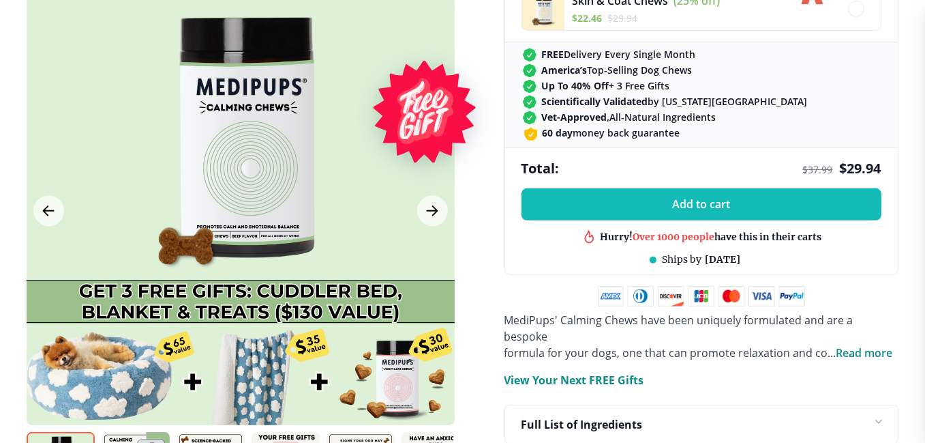
scroll to position [682, 0]
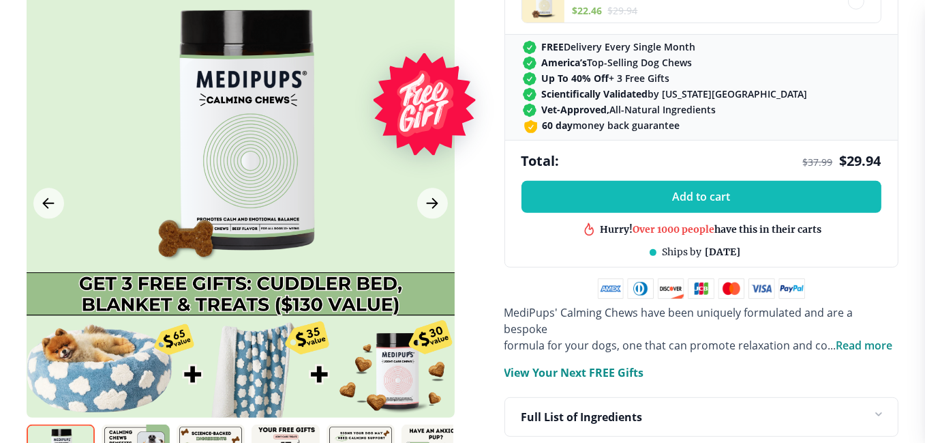
click at [870, 338] on span "Read more" at bounding box center [865, 345] width 57 height 15
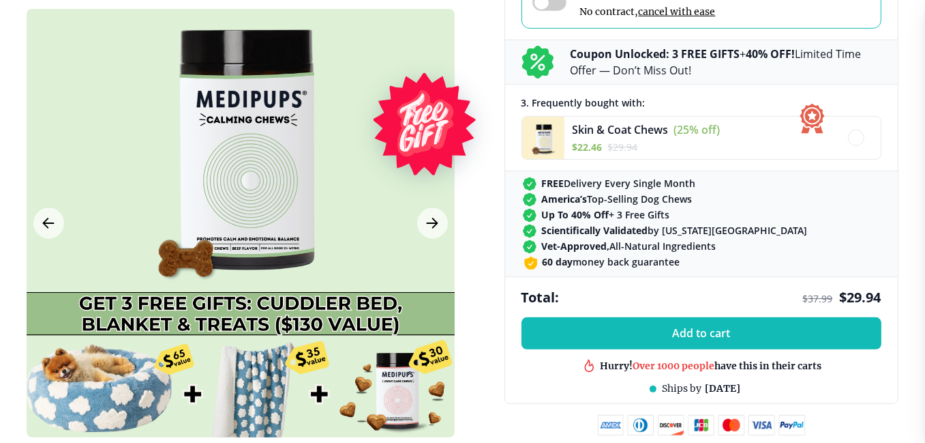
scroll to position [0, 0]
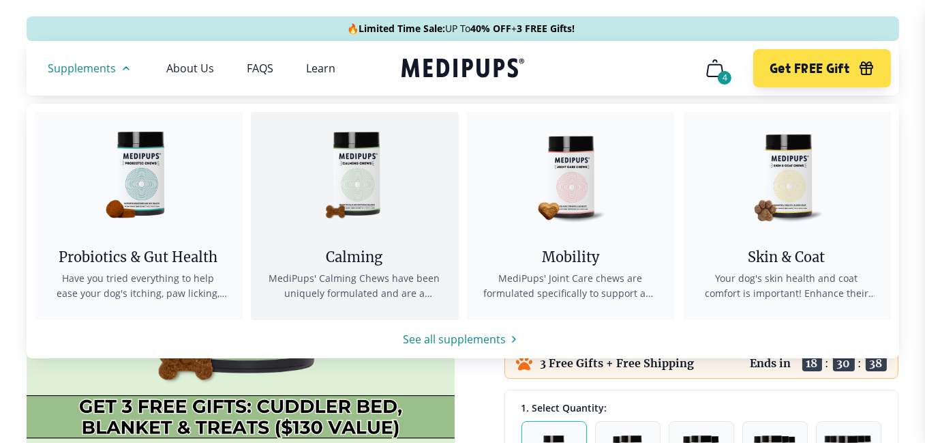
click at [368, 198] on img at bounding box center [354, 173] width 123 height 123
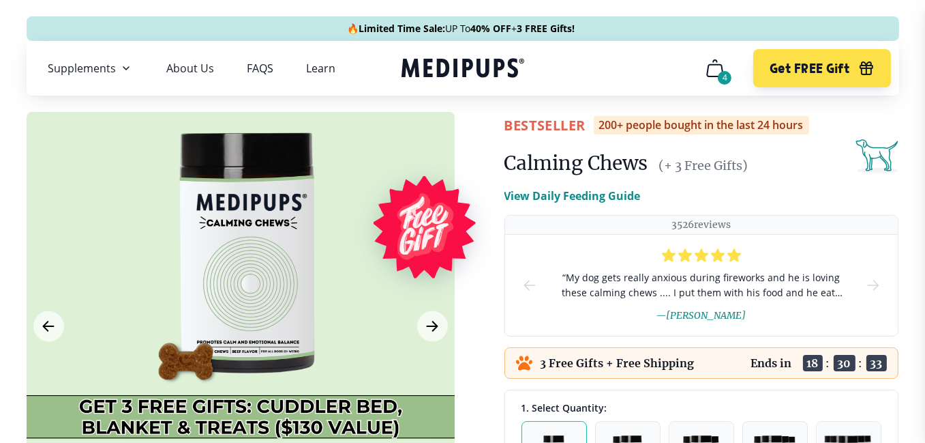
click at [704, 75] on icon "cart" at bounding box center [715, 68] width 22 height 22
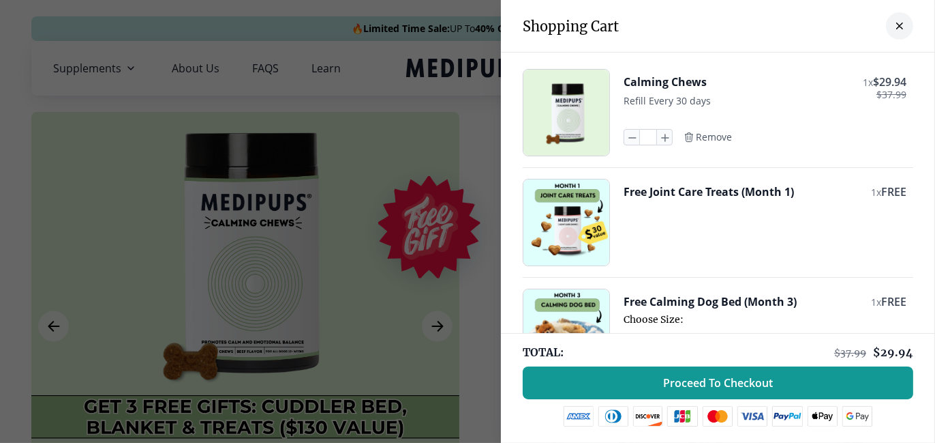
click at [401, 160] on div at bounding box center [467, 221] width 935 height 443
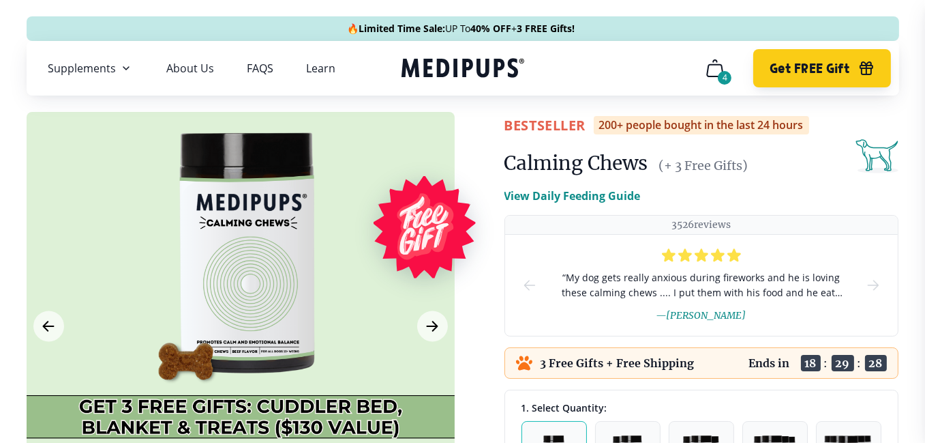
click at [788, 78] on button "Get FREE Gift" at bounding box center [821, 68] width 137 height 38
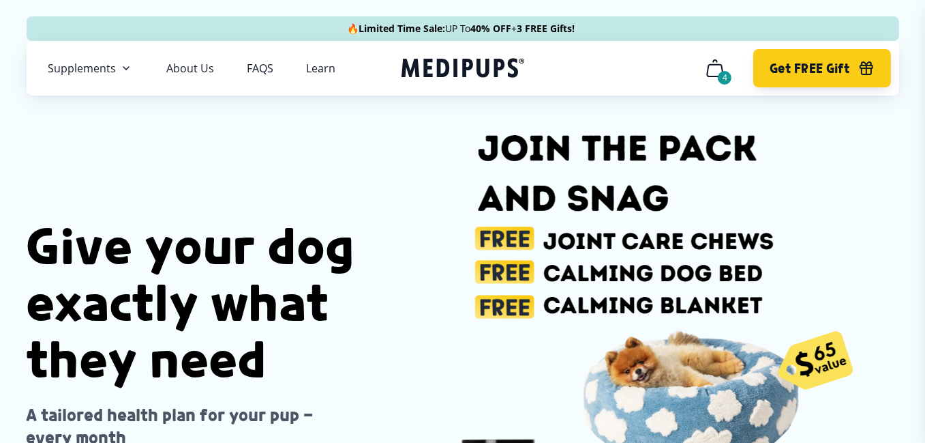
scroll to position [0, 132]
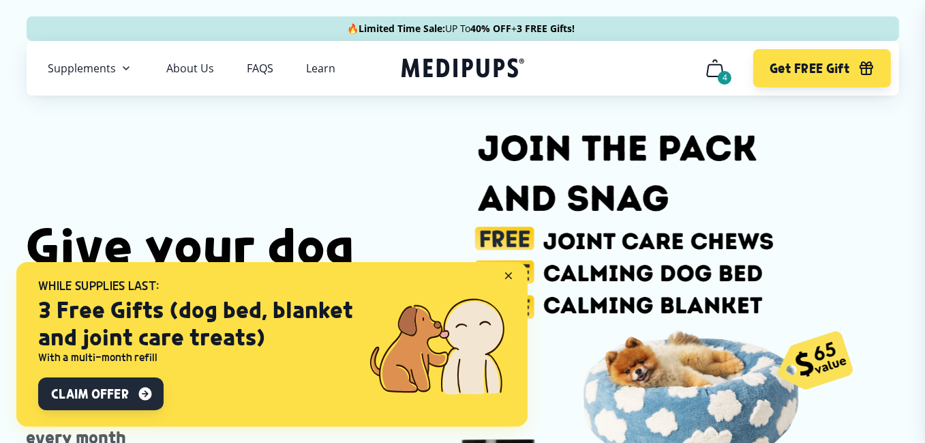
click at [148, 393] on icon "button" at bounding box center [145, 393] width 16 height 16
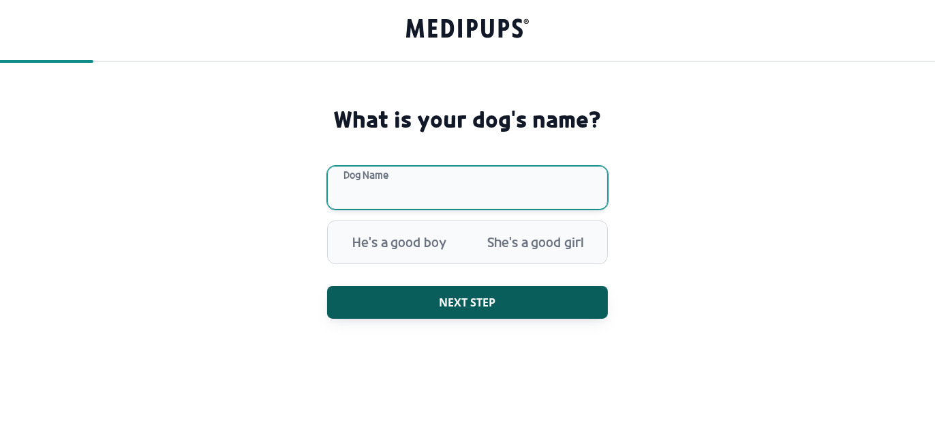
click at [477, 182] on input "Dog Name" at bounding box center [467, 188] width 281 height 44
click at [380, 188] on input "Dog Name" at bounding box center [467, 188] width 281 height 44
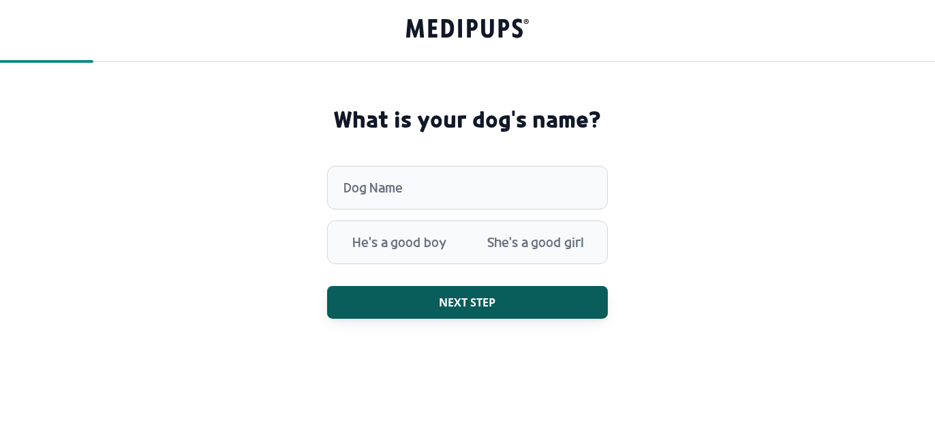
click at [389, 262] on div "He's a good boy She's a good girl" at bounding box center [467, 242] width 281 height 44
click at [385, 249] on span "He's a good boy" at bounding box center [399, 241] width 136 height 35
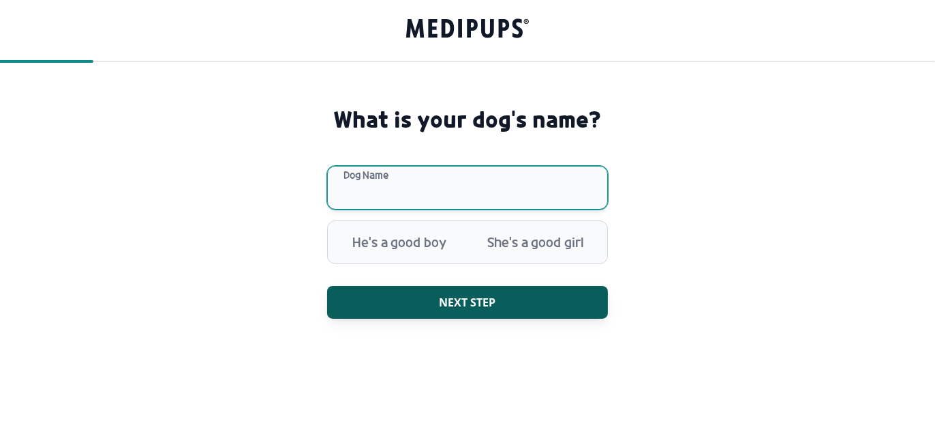
click at [353, 177] on input "Dog Name" at bounding box center [467, 188] width 281 height 44
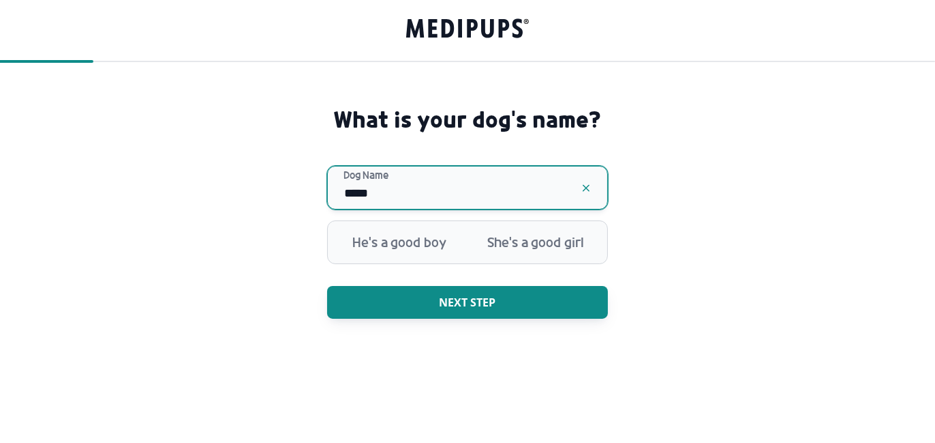
type input "*****"
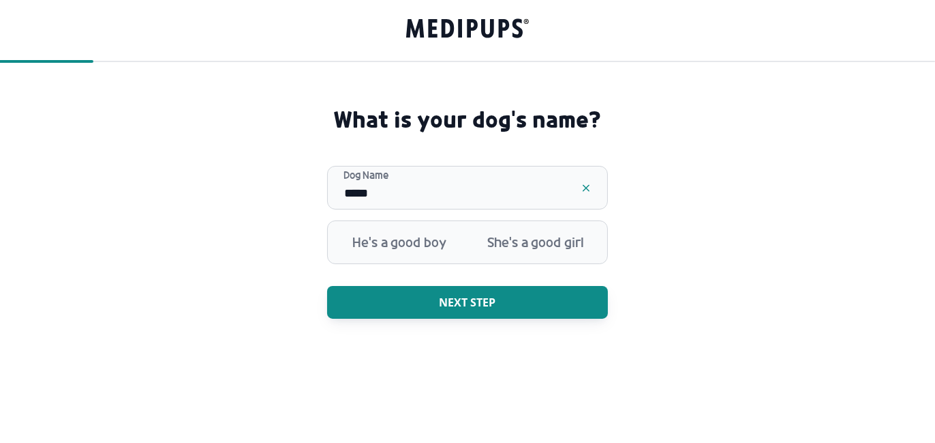
click at [446, 307] on span "Next step" at bounding box center [468, 302] width 57 height 14
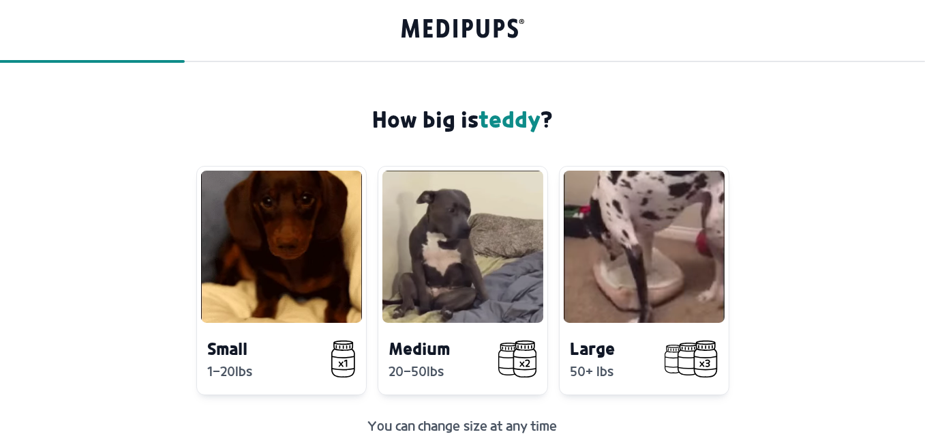
click at [446, 307] on video at bounding box center [463, 246] width 161 height 152
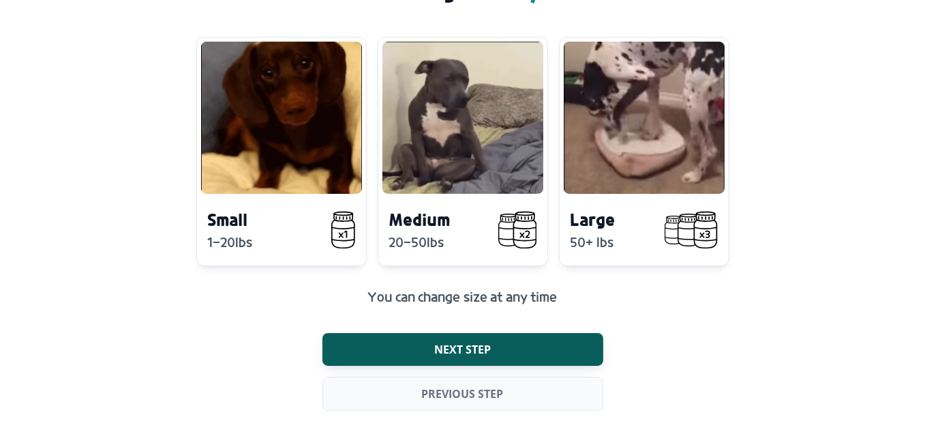
scroll to position [134, 0]
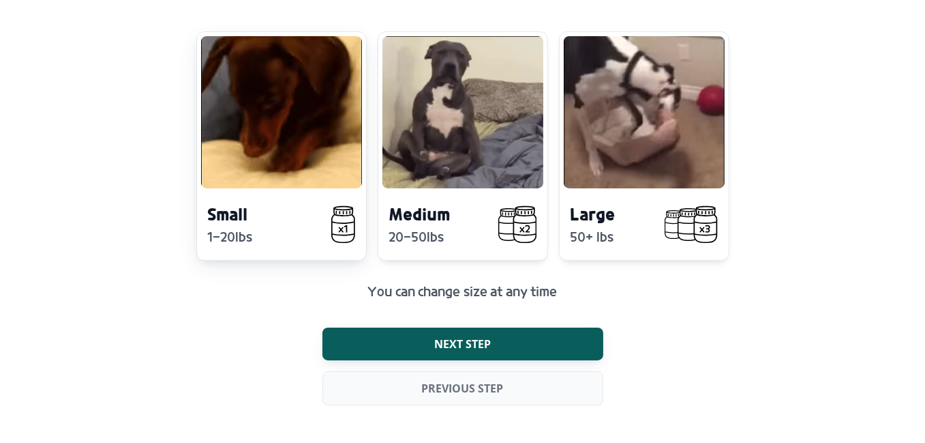
click at [308, 168] on video at bounding box center [281, 112] width 161 height 152
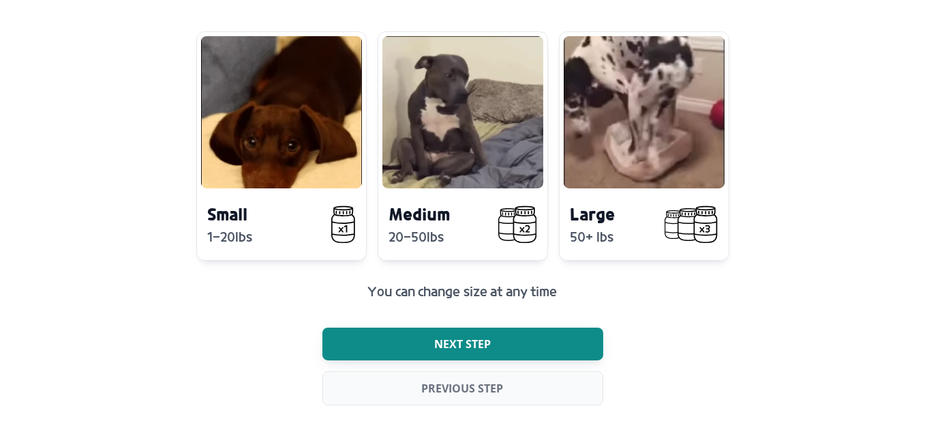
click at [563, 348] on button "Next step" at bounding box center [463, 343] width 281 height 33
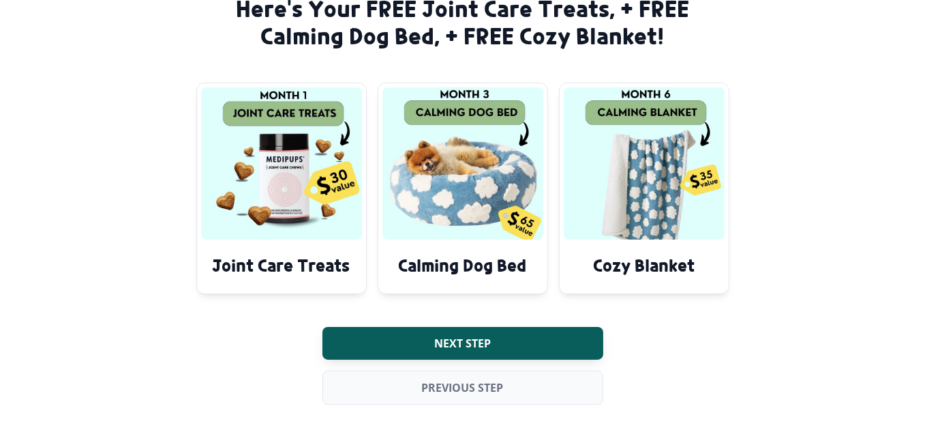
scroll to position [109, 0]
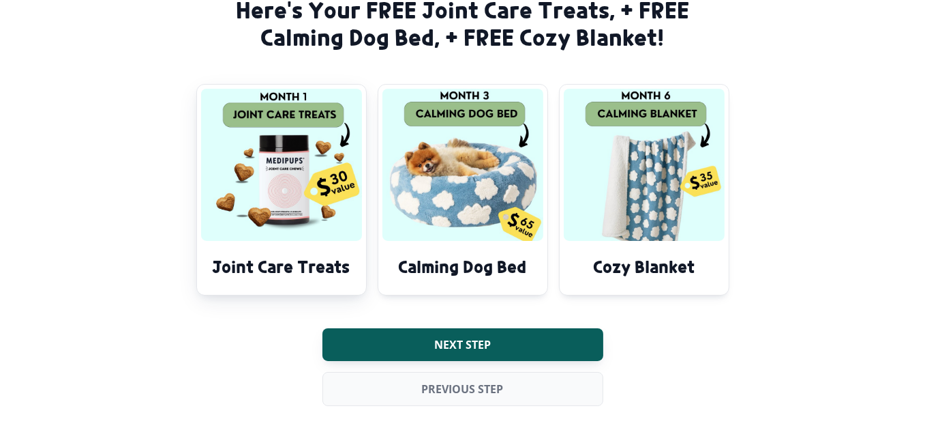
click at [288, 220] on img at bounding box center [281, 165] width 161 height 152
click at [416, 377] on button "Previous step" at bounding box center [463, 389] width 281 height 34
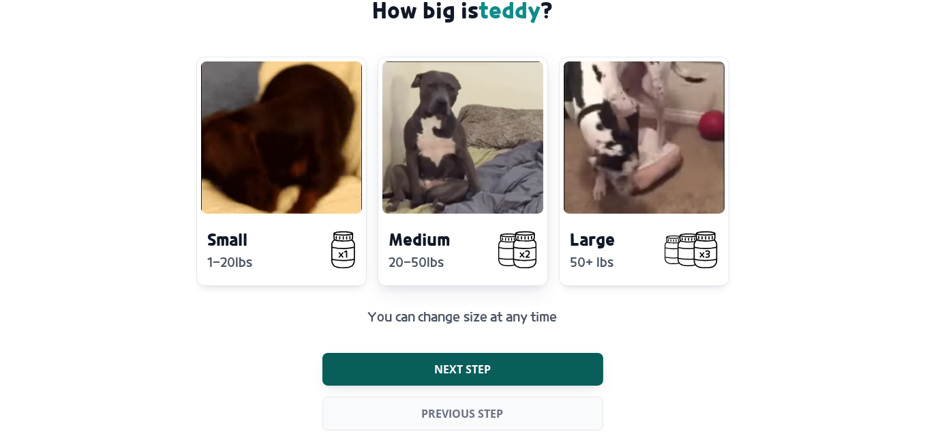
click at [449, 162] on video at bounding box center [463, 137] width 161 height 152
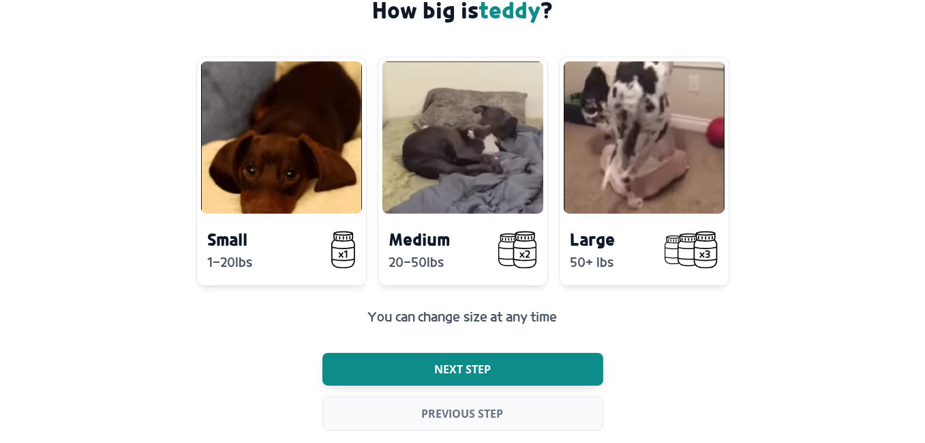
click at [489, 363] on span "Next step" at bounding box center [462, 369] width 57 height 14
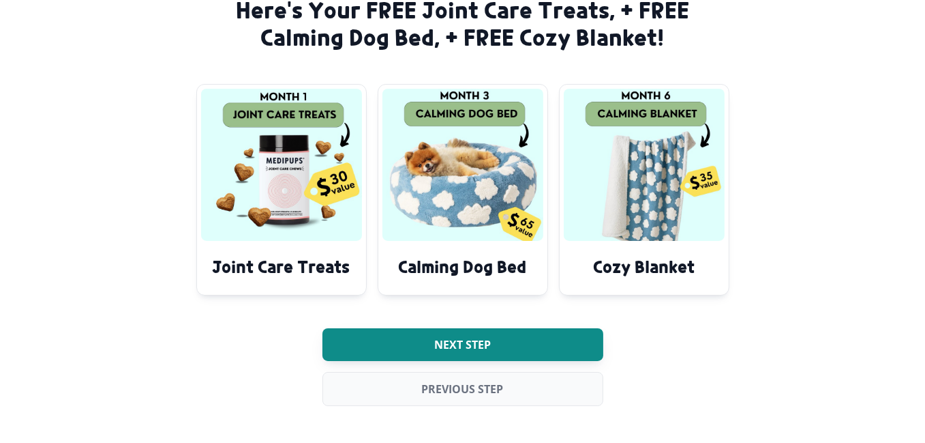
click at [485, 334] on button "Next step" at bounding box center [463, 344] width 281 height 33
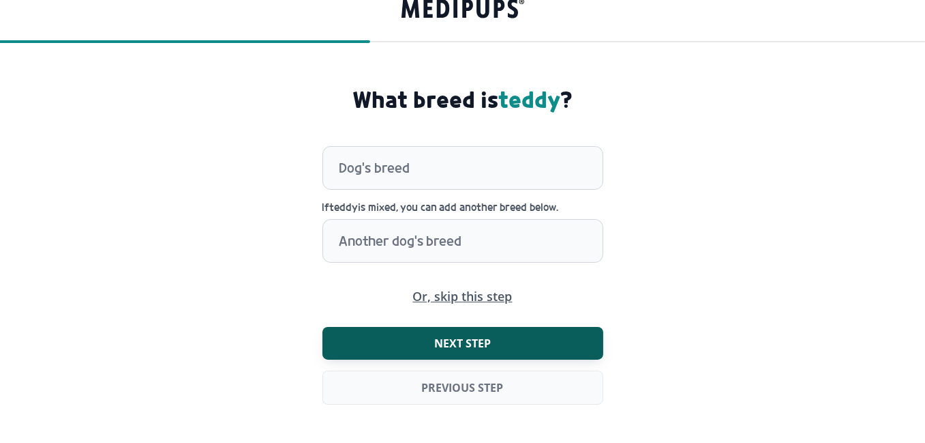
scroll to position [20, 0]
click at [431, 153] on div at bounding box center [471, 168] width 263 height 42
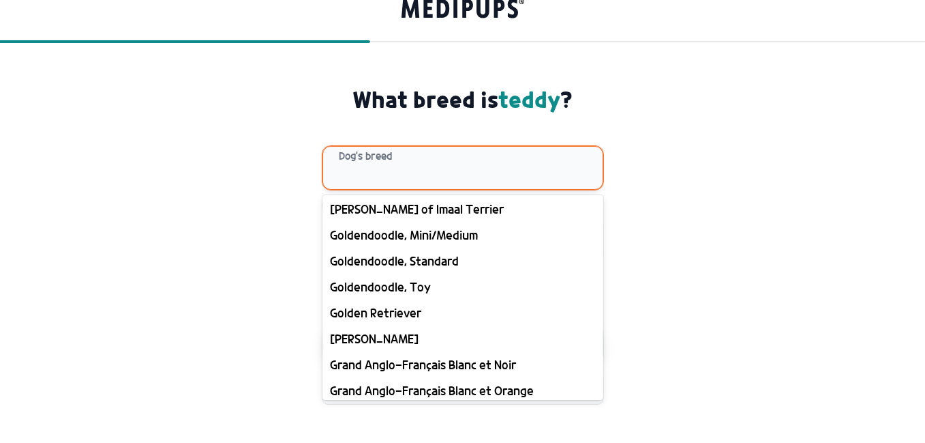
scroll to position [6409, 0]
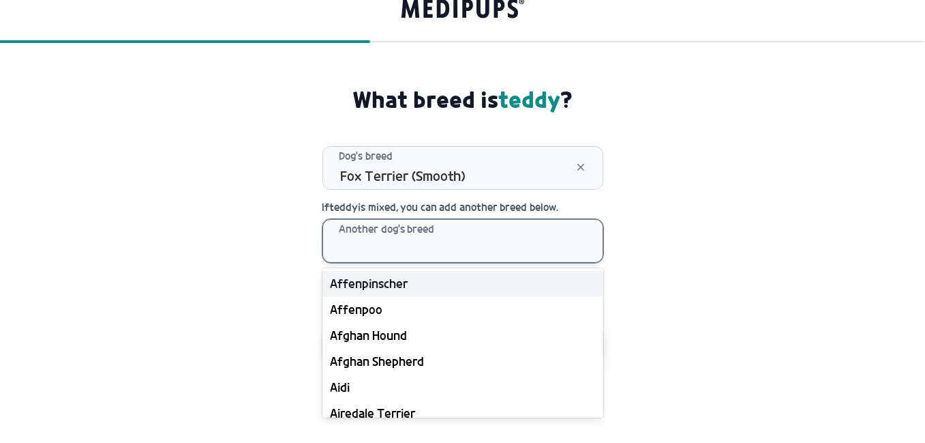
click at [486, 239] on div at bounding box center [471, 241] width 263 height 42
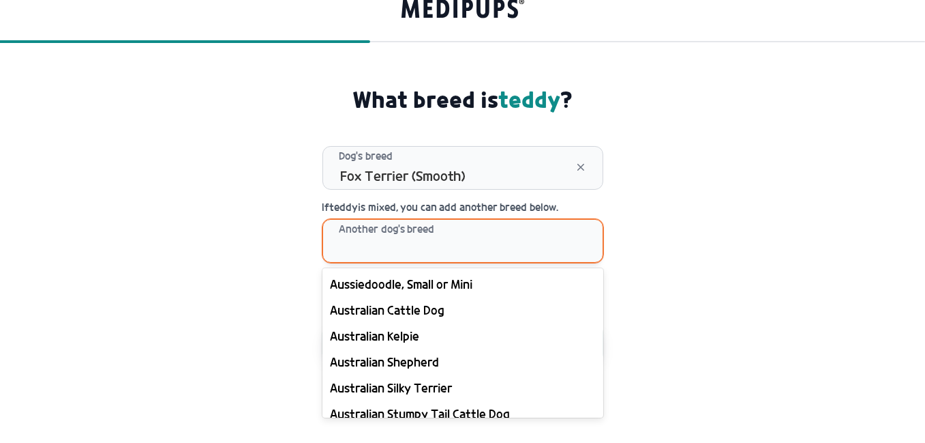
scroll to position [950, 0]
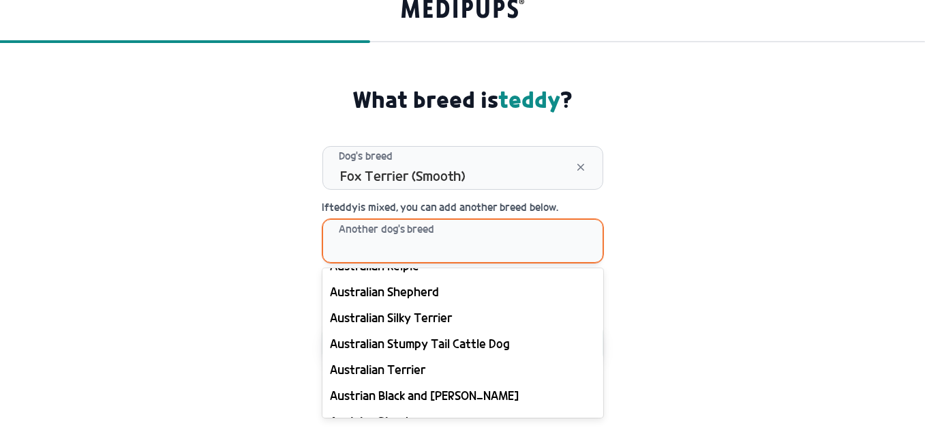
click at [447, 253] on div "Australian Cattle Dog" at bounding box center [463, 240] width 281 height 26
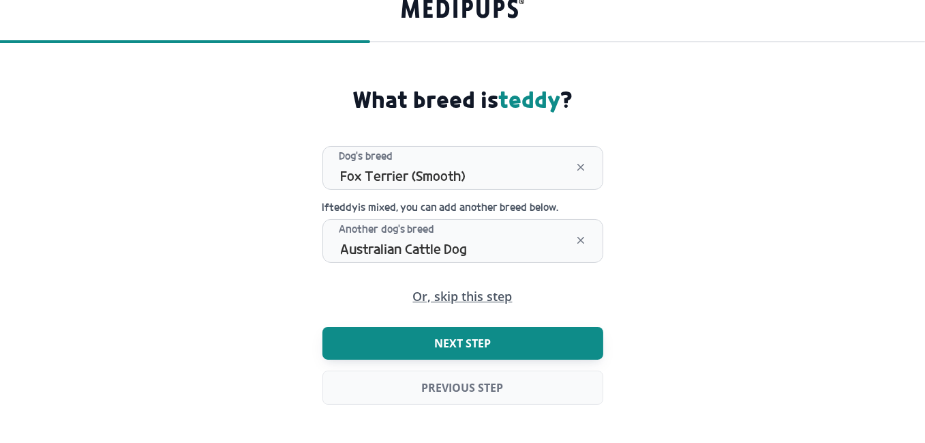
click at [578, 346] on button "Next step" at bounding box center [463, 343] width 281 height 33
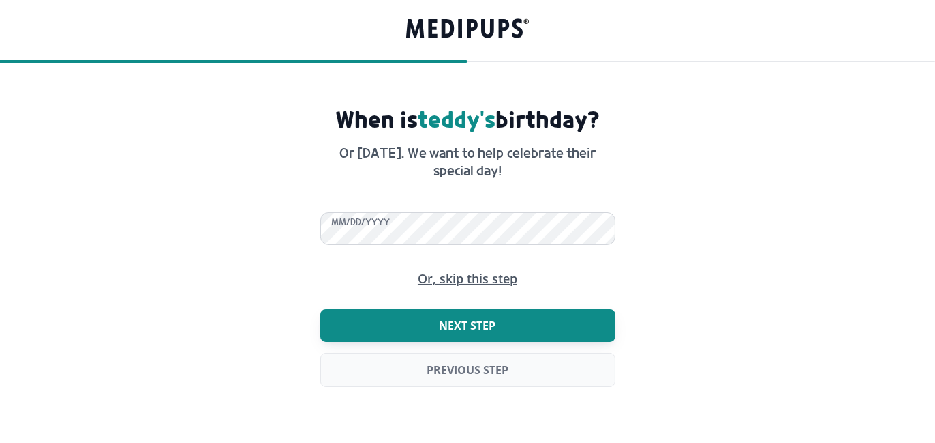
click at [543, 316] on button "Next step" at bounding box center [467, 325] width 295 height 33
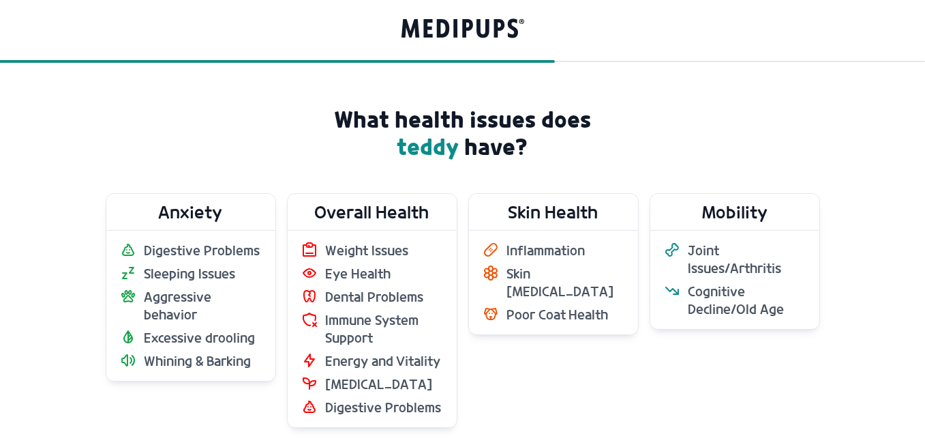
click at [96, 276] on form "What health issues does [PERSON_NAME] have? Anxiety Digestive Problems Sleeping…" at bounding box center [462, 341] width 925 height 470
click at [170, 270] on span "Sleeping Issues" at bounding box center [190, 274] width 91 height 18
click at [416, 389] on span "[MEDICAL_DATA]" at bounding box center [379, 384] width 107 height 18
click at [415, 390] on span "[MEDICAL_DATA]" at bounding box center [379, 384] width 107 height 18
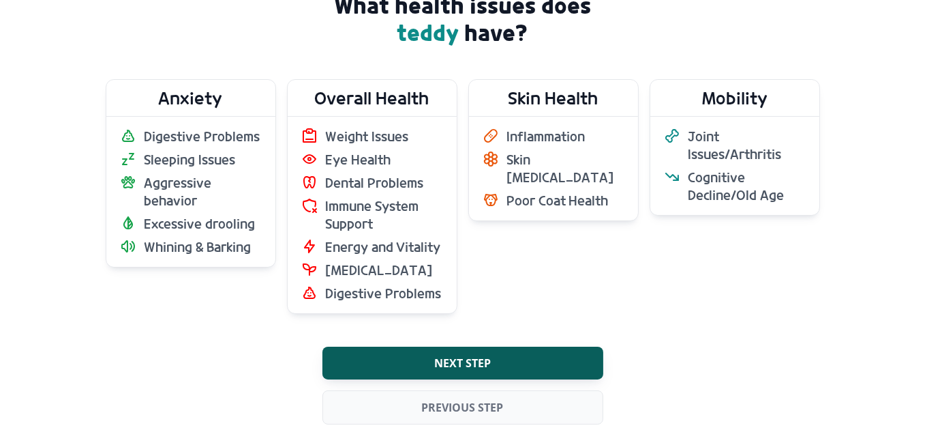
scroll to position [132, 0]
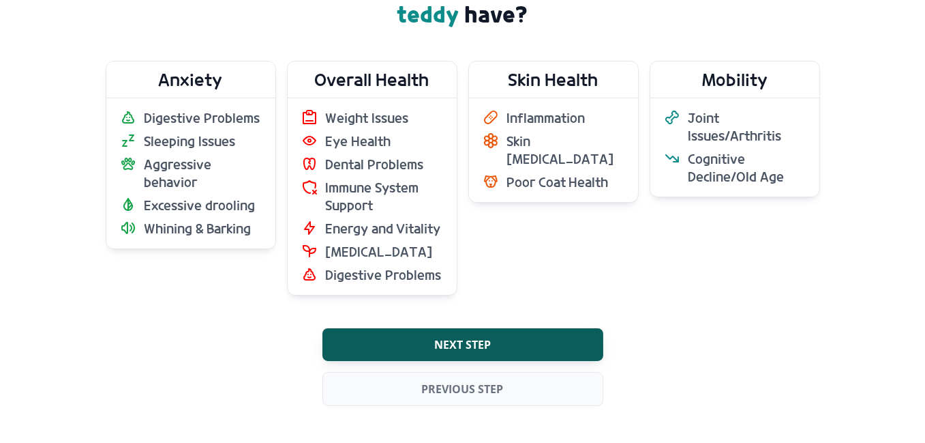
click at [481, 258] on label "Skin Health Inflammation Skin [MEDICAL_DATA] Poor Coat Health" at bounding box center [553, 178] width 170 height 235
click at [758, 156] on span "Cognitive Decline/Old Age" at bounding box center [747, 167] width 117 height 35
click at [610, 132] on div "Inflammation Skin [MEDICAL_DATA] Poor Coat Health" at bounding box center [553, 150] width 169 height 104
click at [395, 143] on li "Eye Health" at bounding box center [372, 141] width 142 height 18
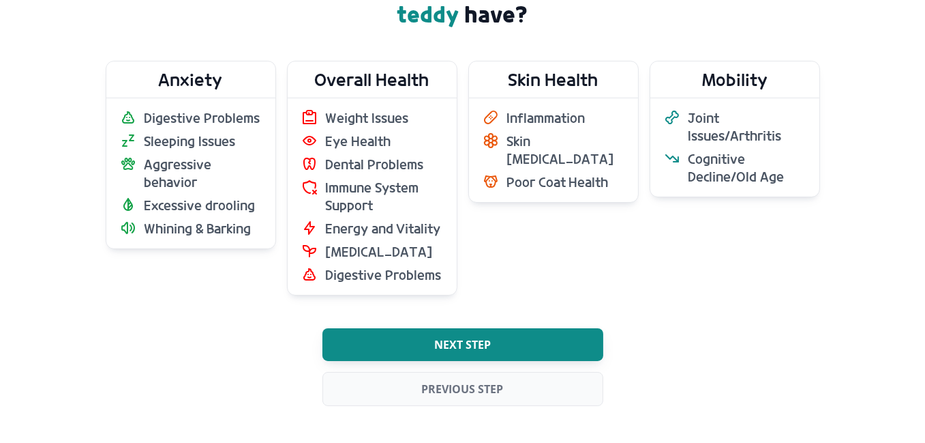
click at [520, 340] on button "Next step" at bounding box center [463, 344] width 281 height 33
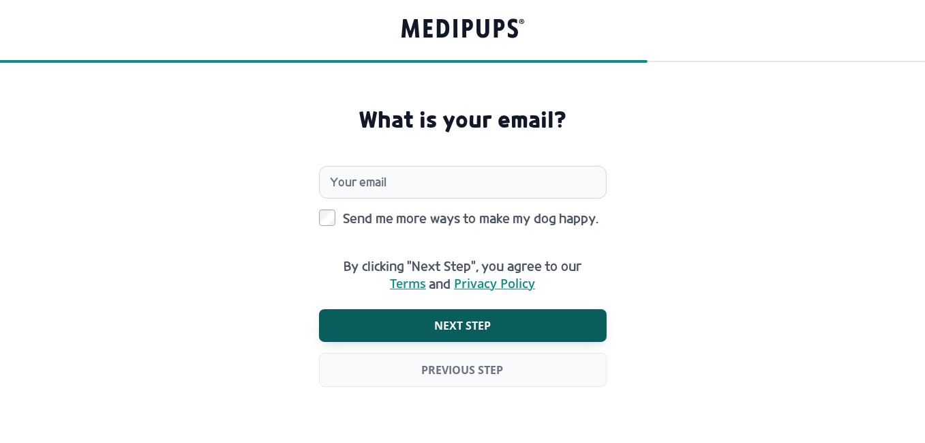
scroll to position [0, 0]
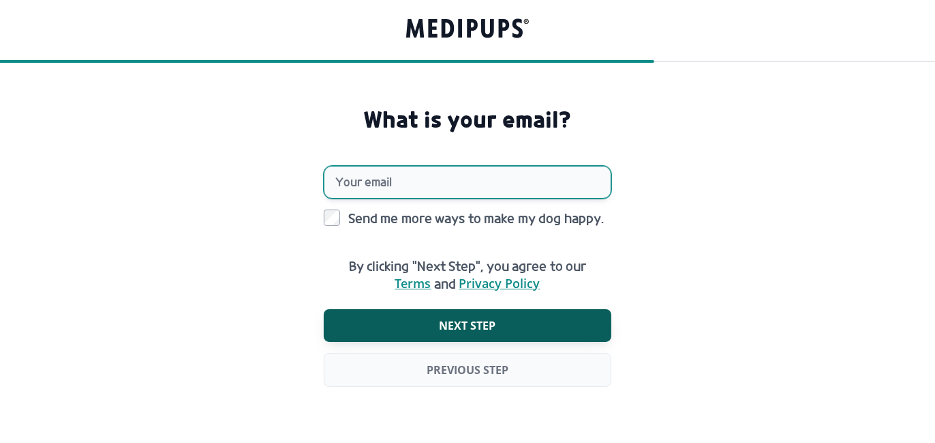
click at [457, 194] on input "Your email" at bounding box center [468, 182] width 288 height 33
type input "**********"
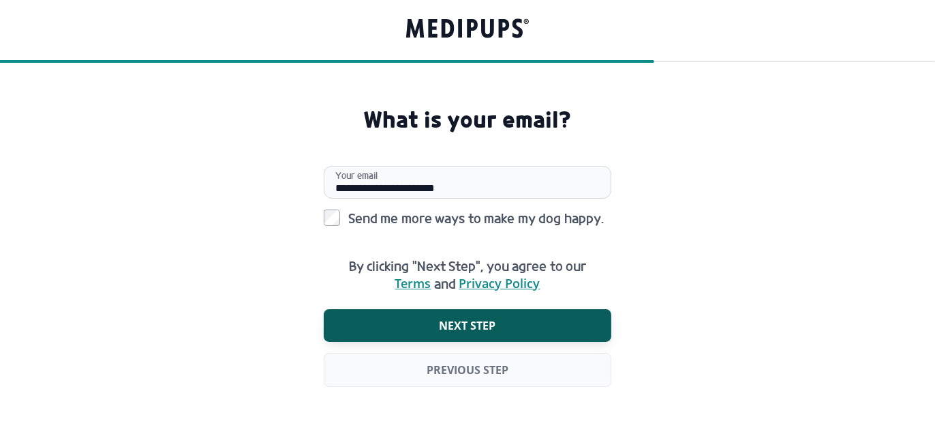
click at [318, 213] on div "**********" at bounding box center [467, 265] width 299 height 319
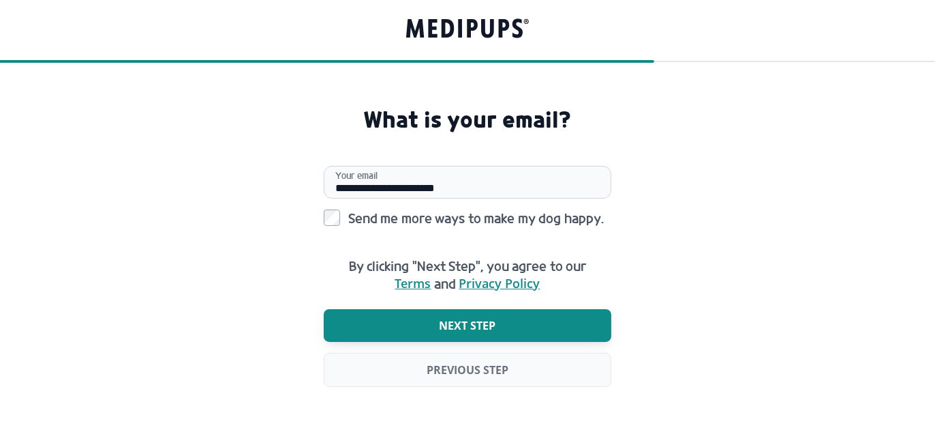
click at [518, 329] on button "Next step" at bounding box center [468, 325] width 288 height 33
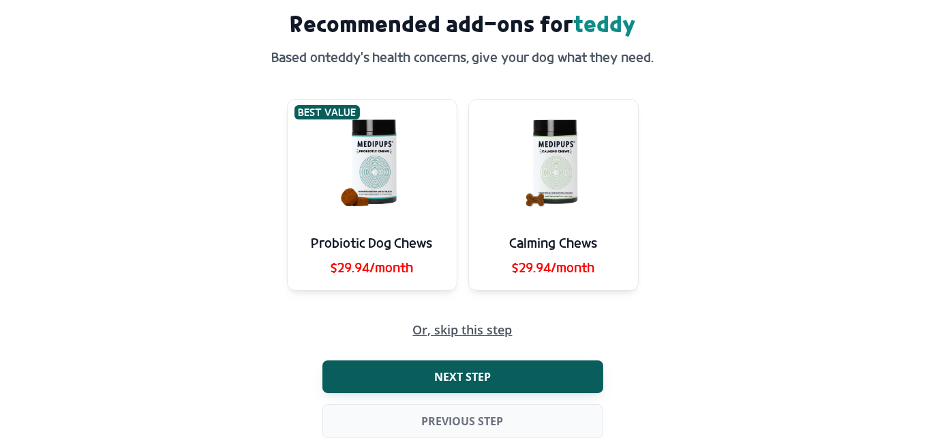
scroll to position [130, 0]
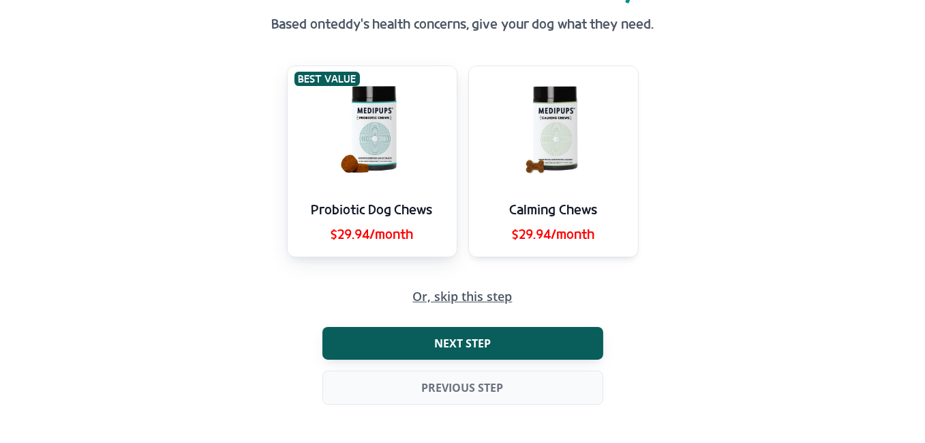
click at [365, 143] on img at bounding box center [372, 127] width 117 height 123
click at [539, 143] on img at bounding box center [553, 127] width 117 height 123
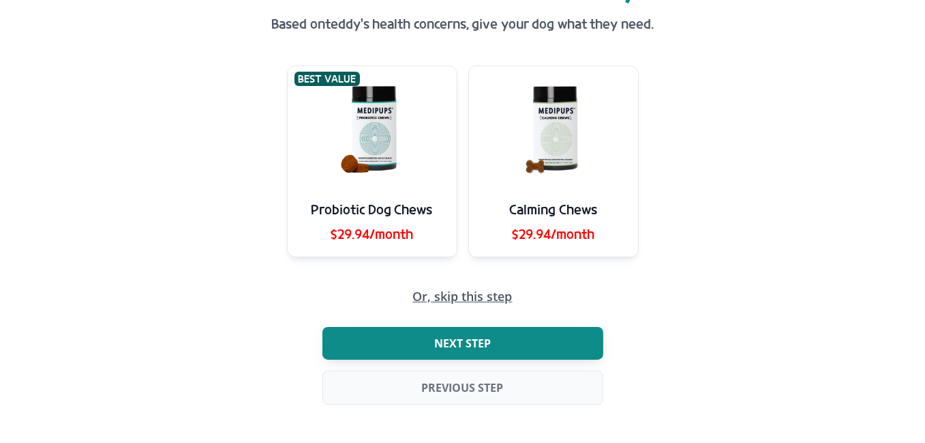
click at [582, 348] on button "Next step" at bounding box center [463, 343] width 281 height 33
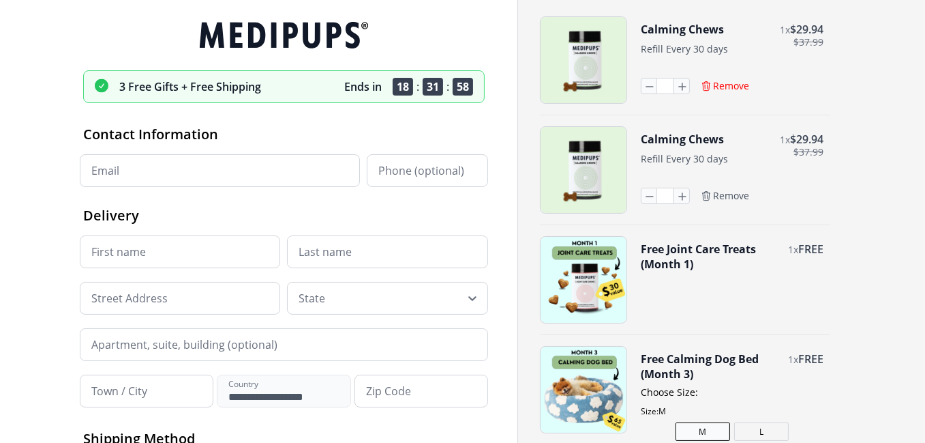
click at [707, 86] on icon "button" at bounding box center [706, 86] width 8 height 9
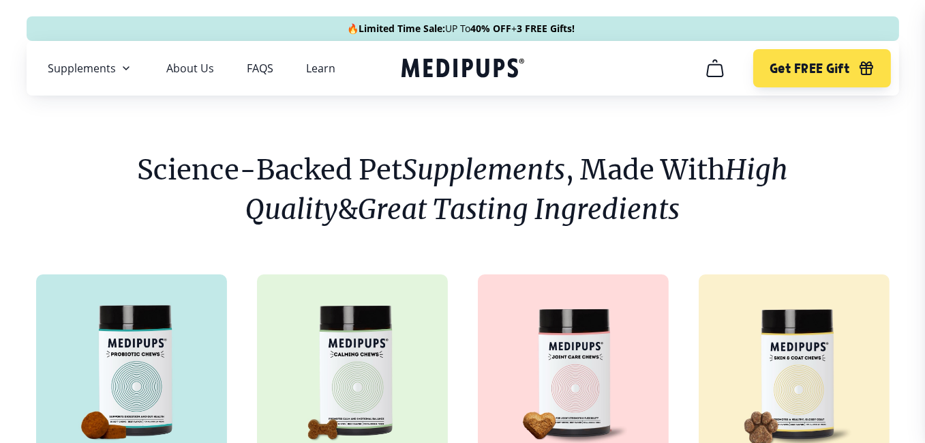
click at [711, 59] on icon "cart" at bounding box center [715, 68] width 22 height 22
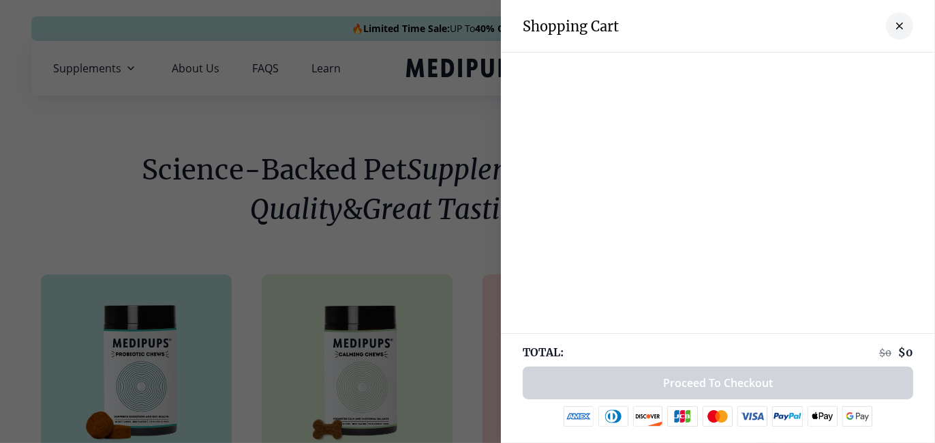
click at [153, 160] on div at bounding box center [467, 221] width 935 height 443
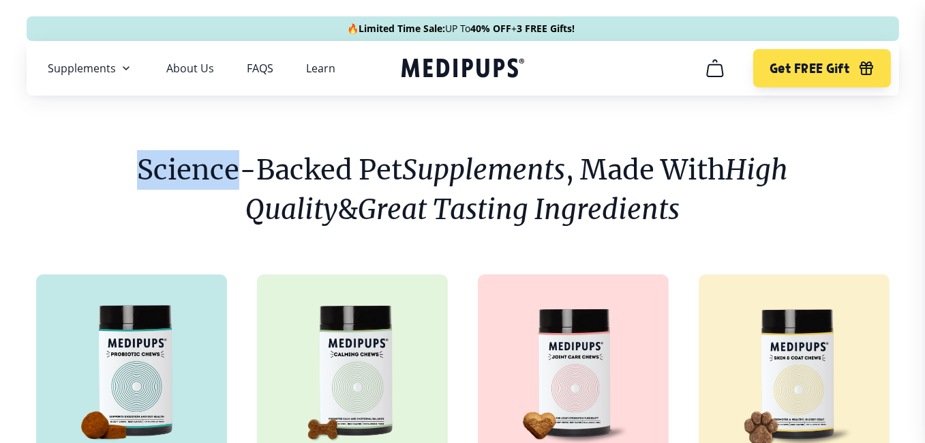
click at [153, 160] on h1 "Science-Backed Pet Supplements , Made With High Quality & Great Tasting Ingredi…" at bounding box center [462, 189] width 753 height 79
click at [719, 68] on icon "cart" at bounding box center [715, 68] width 22 height 22
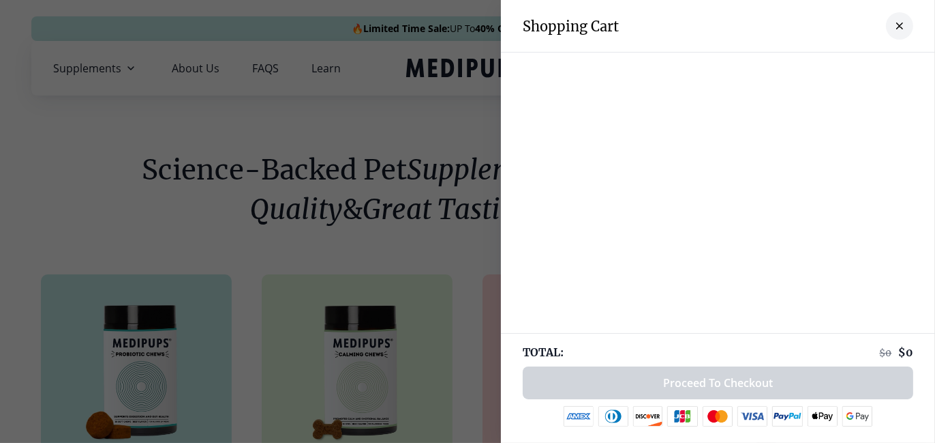
click at [85, 211] on div at bounding box center [467, 221] width 935 height 443
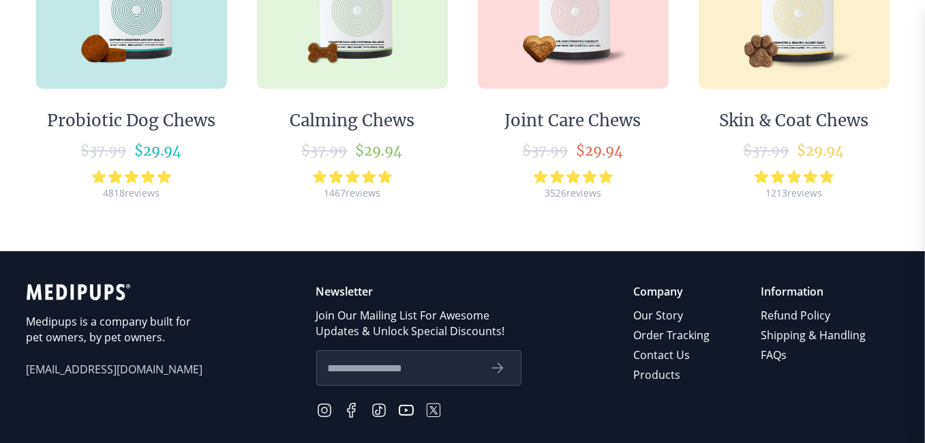
scroll to position [409, 0]
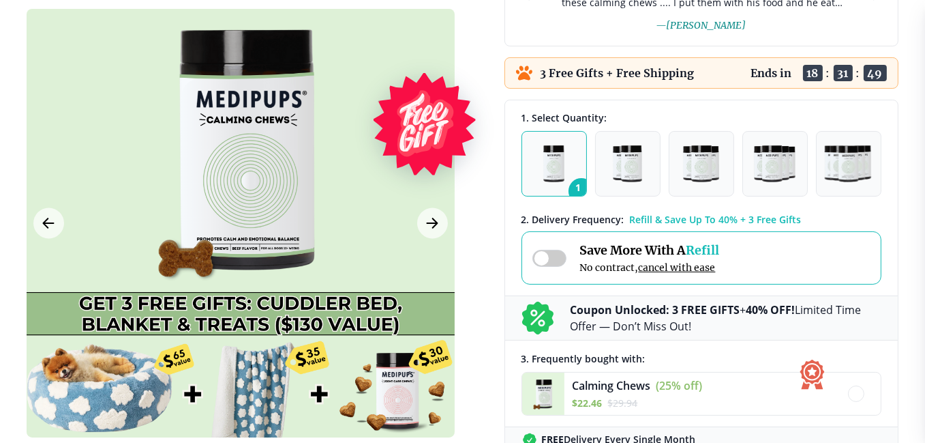
scroll to position [273, 0]
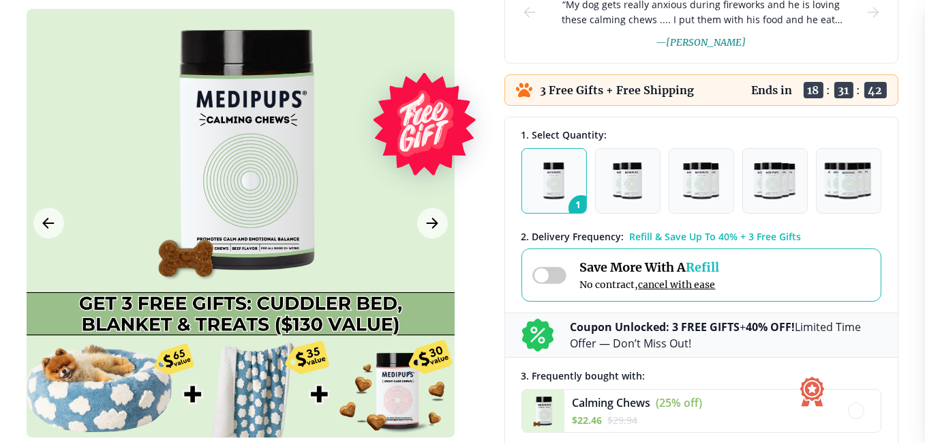
click at [556, 196] on img "button" at bounding box center [553, 180] width 21 height 37
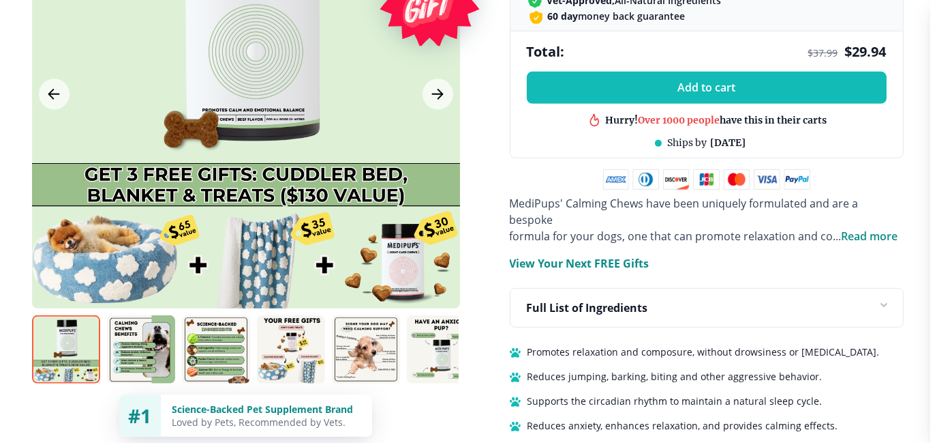
scroll to position [818, 0]
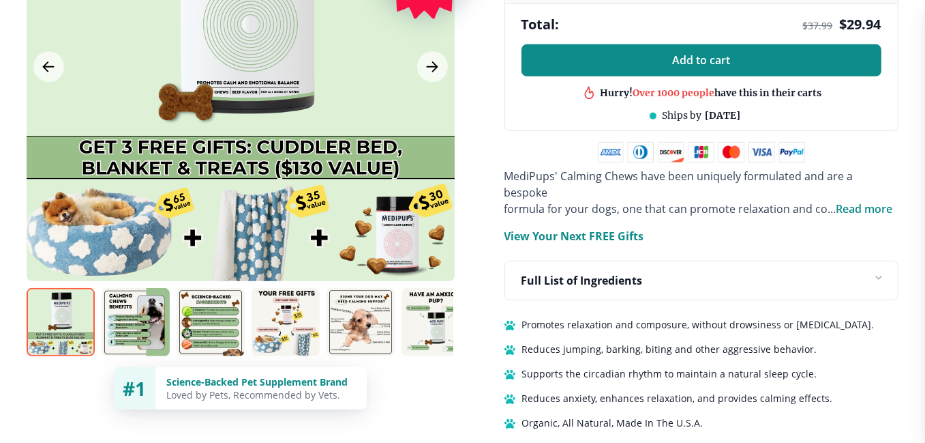
click at [665, 62] on button "Add to cart" at bounding box center [702, 60] width 360 height 32
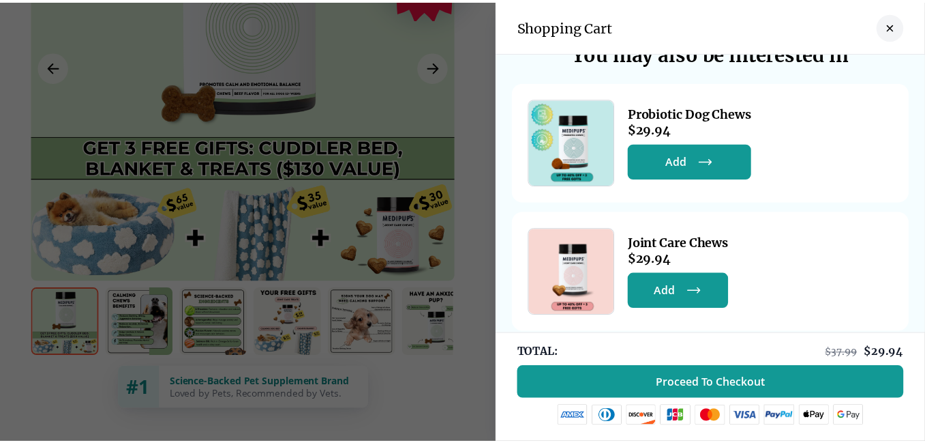
scroll to position [485, 0]
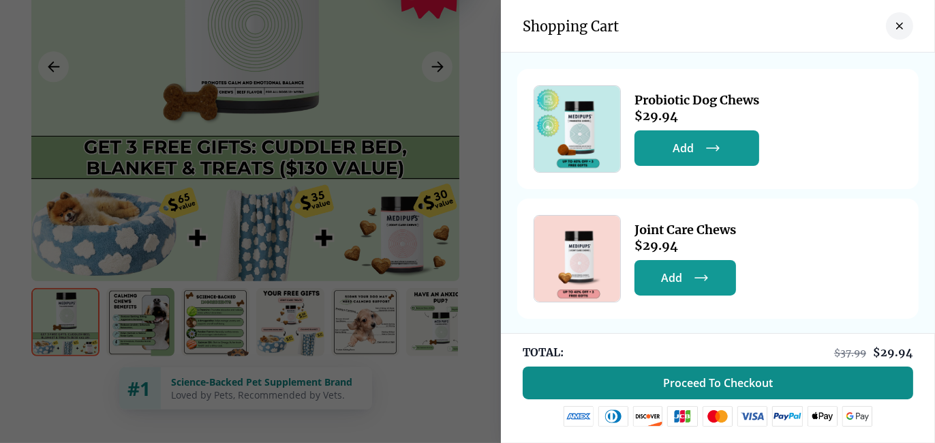
click at [761, 376] on span "Proceed To Checkout" at bounding box center [718, 383] width 110 height 14
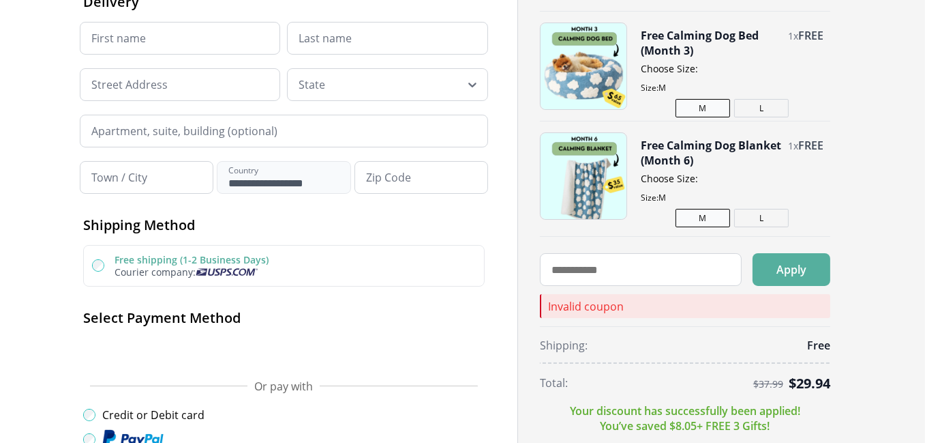
scroll to position [273, 0]
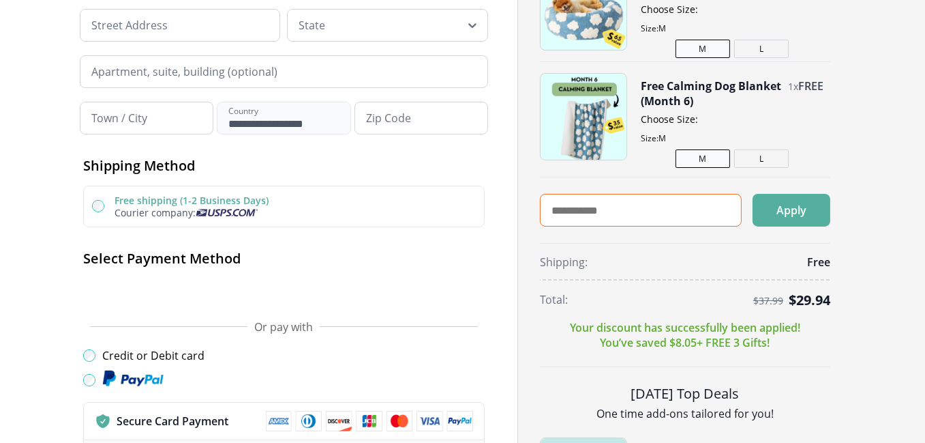
click at [624, 207] on input "text" at bounding box center [641, 210] width 202 height 33
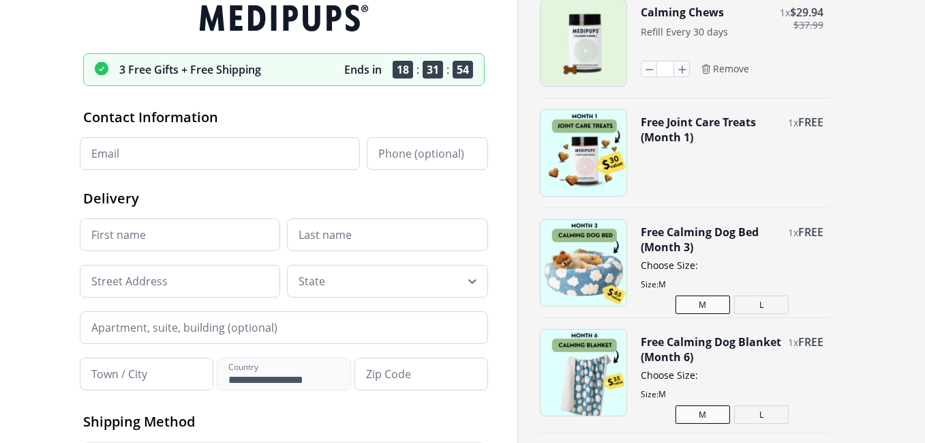
scroll to position [0, 0]
